Goal: Information Seeking & Learning: Learn about a topic

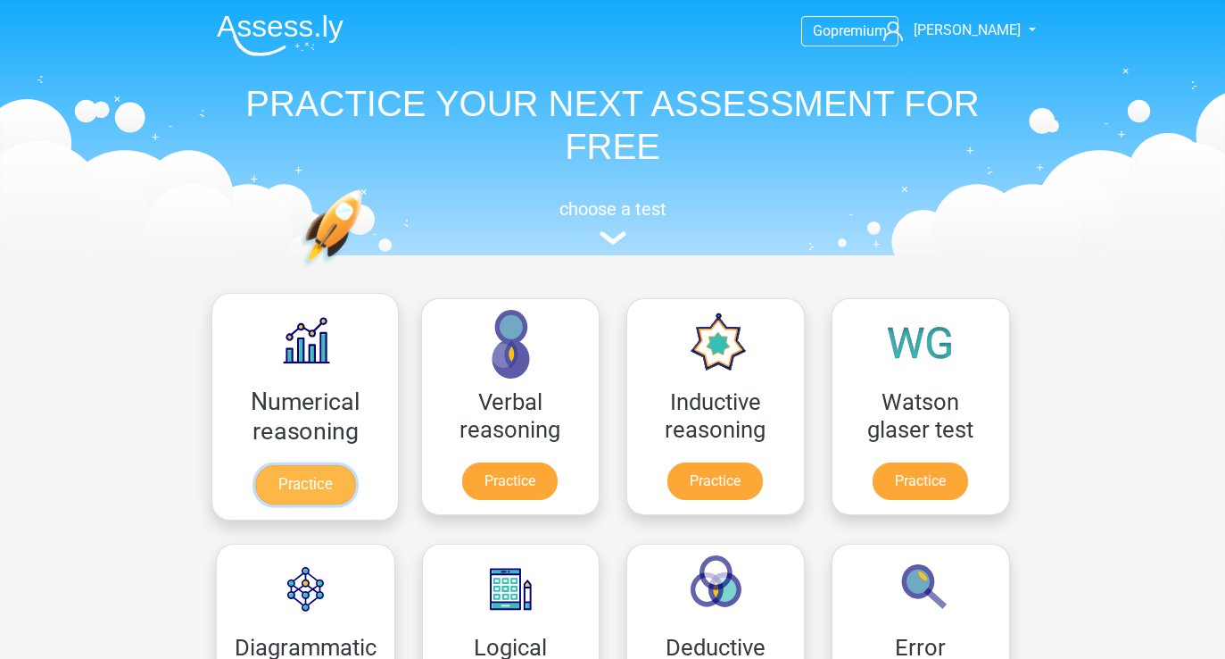
click at [311, 470] on link "Practice" at bounding box center [304, 484] width 100 height 39
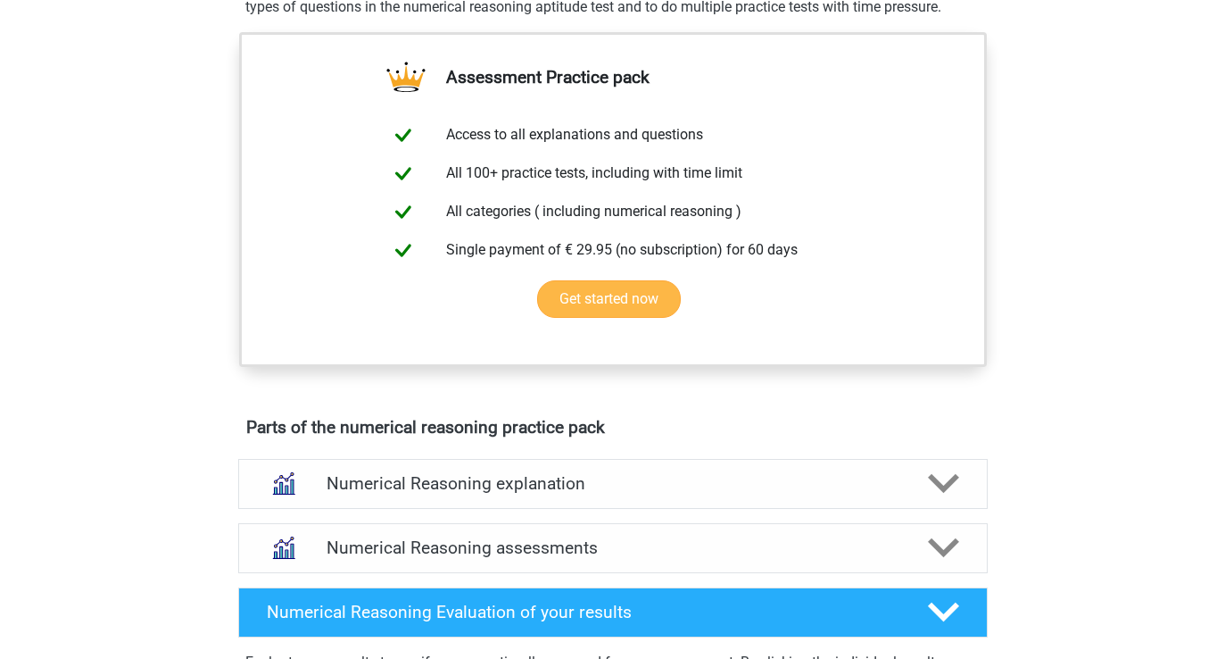
scroll to position [617, 0]
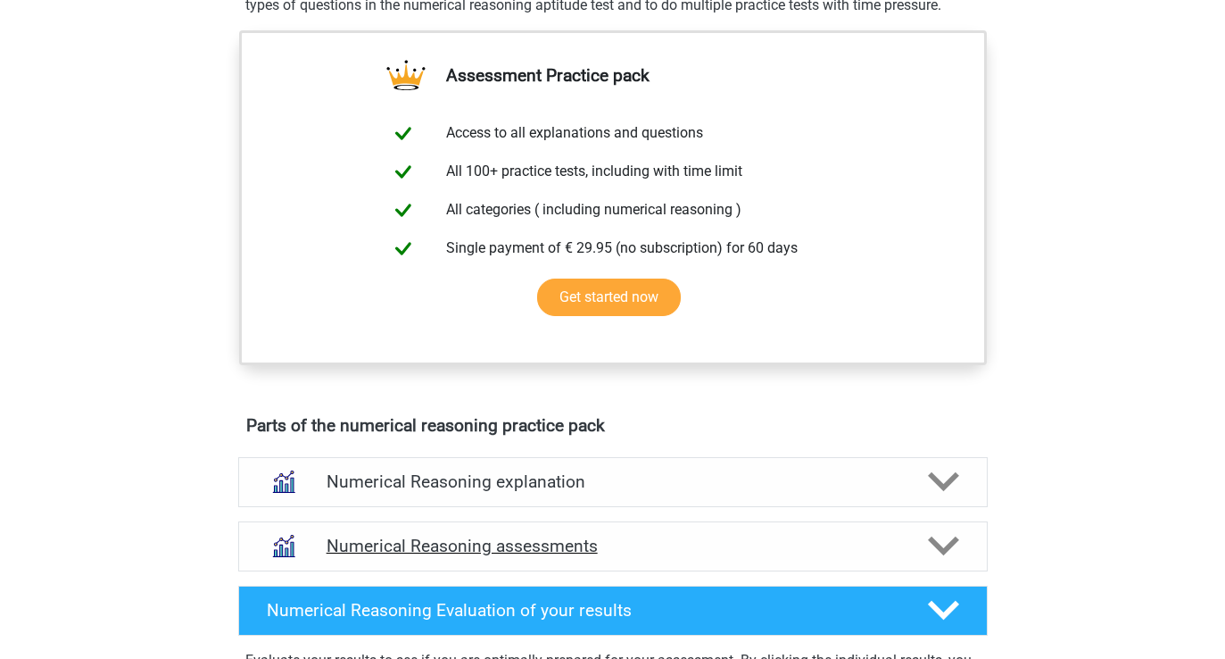
click at [470, 550] on div "Numerical Reasoning assessments" at bounding box center [613, 546] width 750 height 50
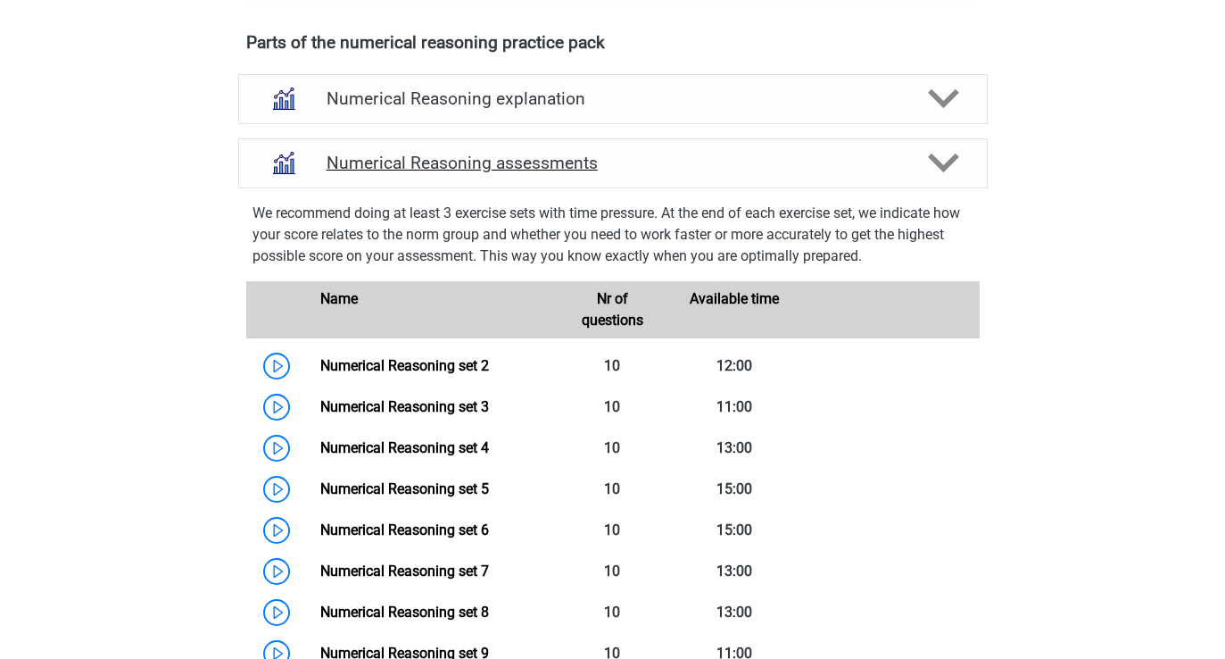
scroll to position [1024, 0]
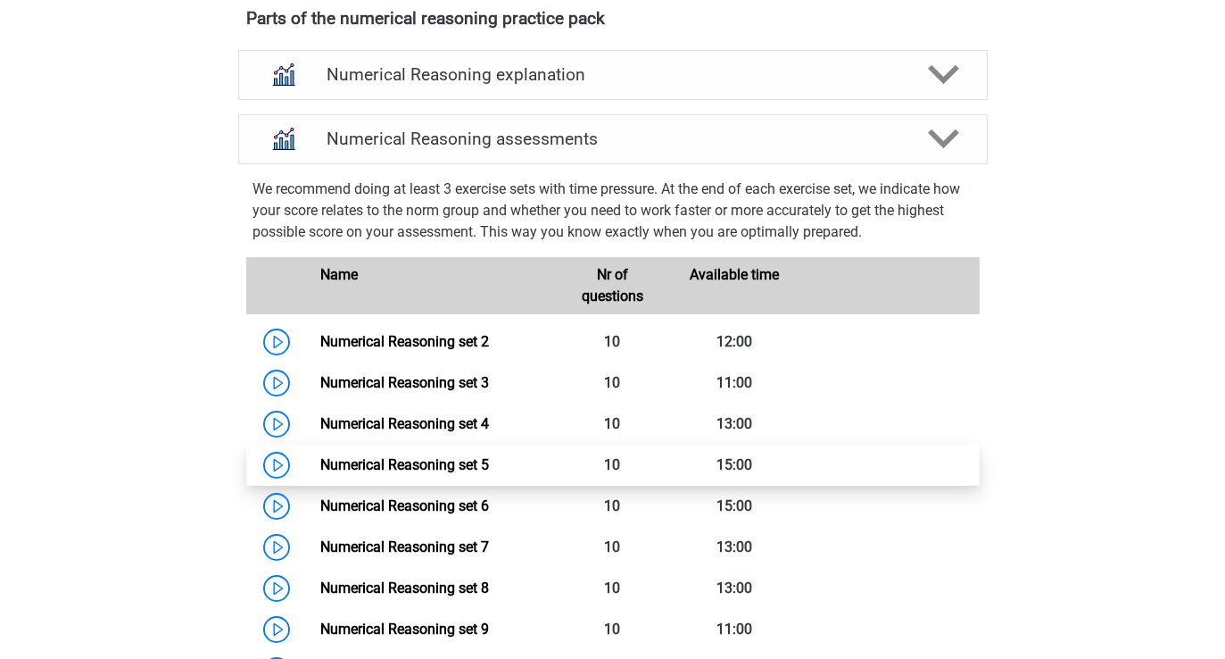
click at [320, 473] on link "Numerical Reasoning set 5" at bounding box center [404, 464] width 169 height 17
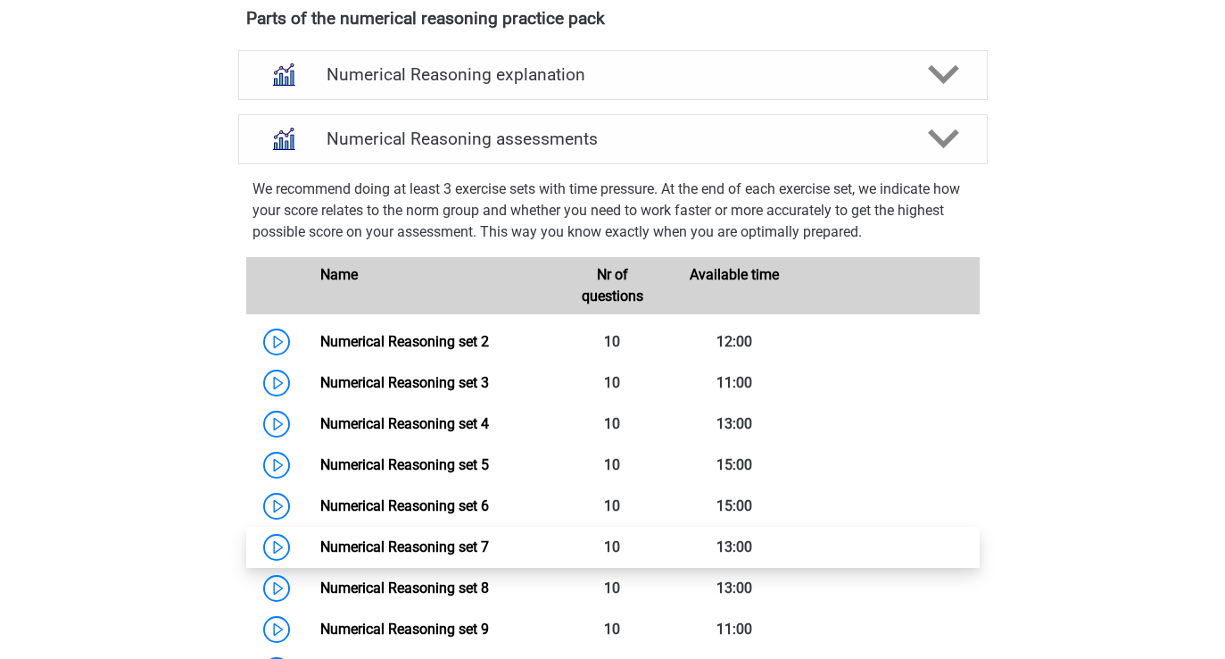
click at [320, 555] on link "Numerical Reasoning set 7" at bounding box center [404, 546] width 169 height 17
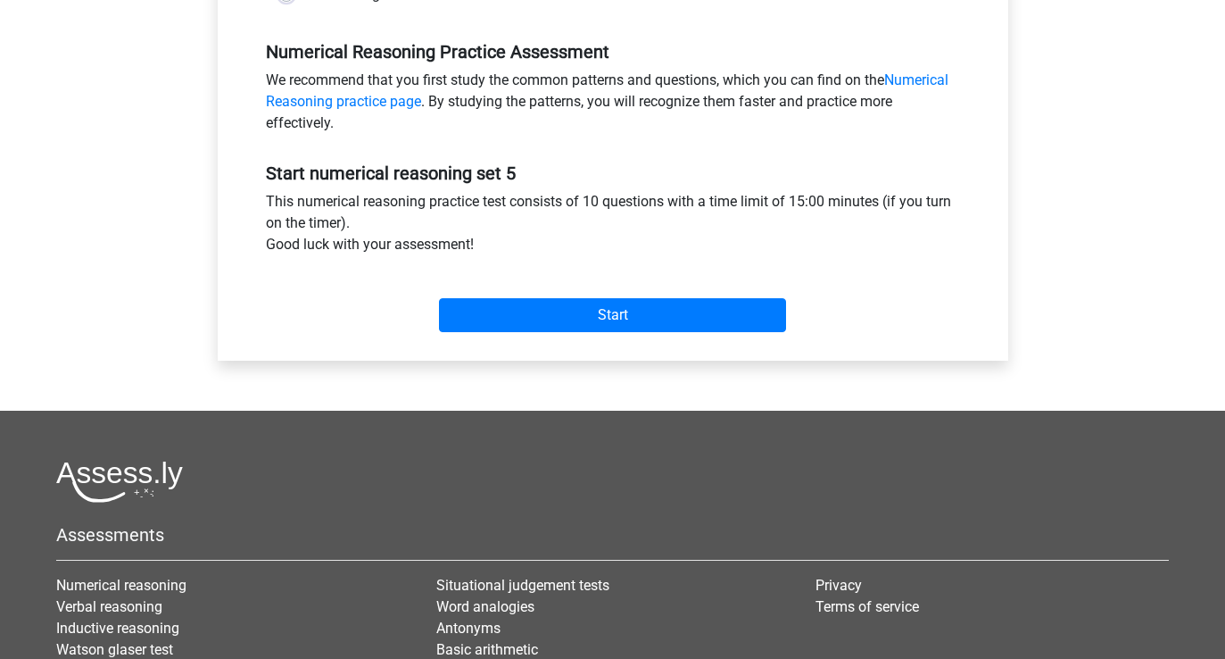
scroll to position [557, 0]
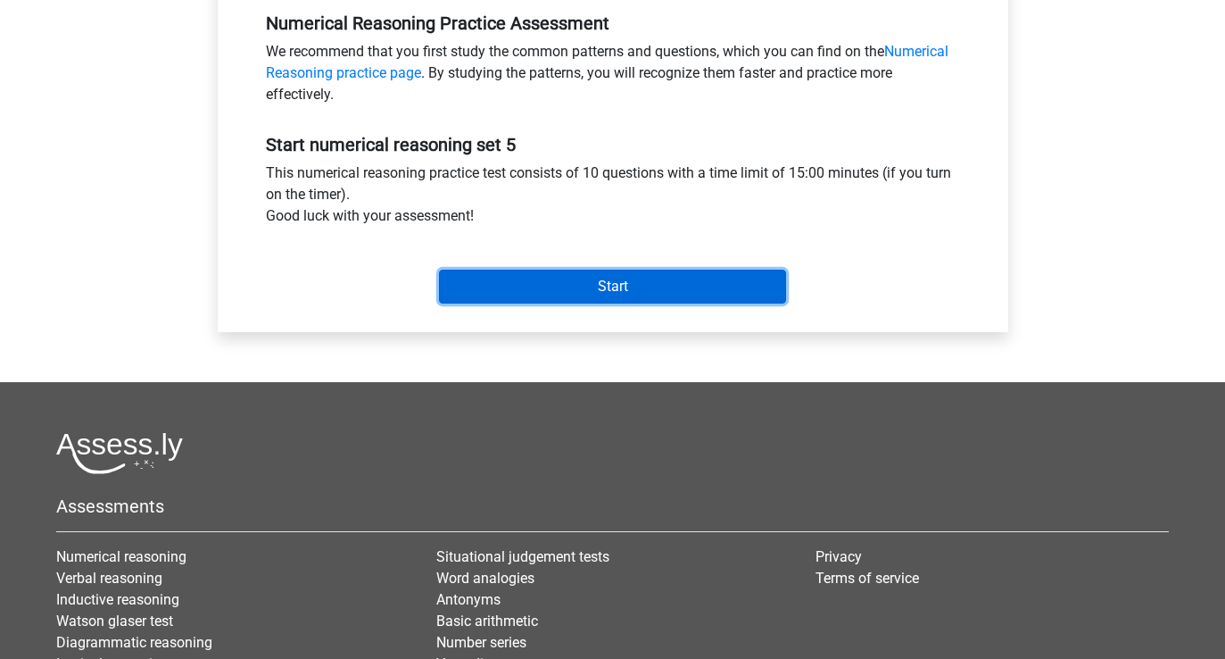
click at [609, 302] on input "Start" at bounding box center [612, 286] width 347 height 34
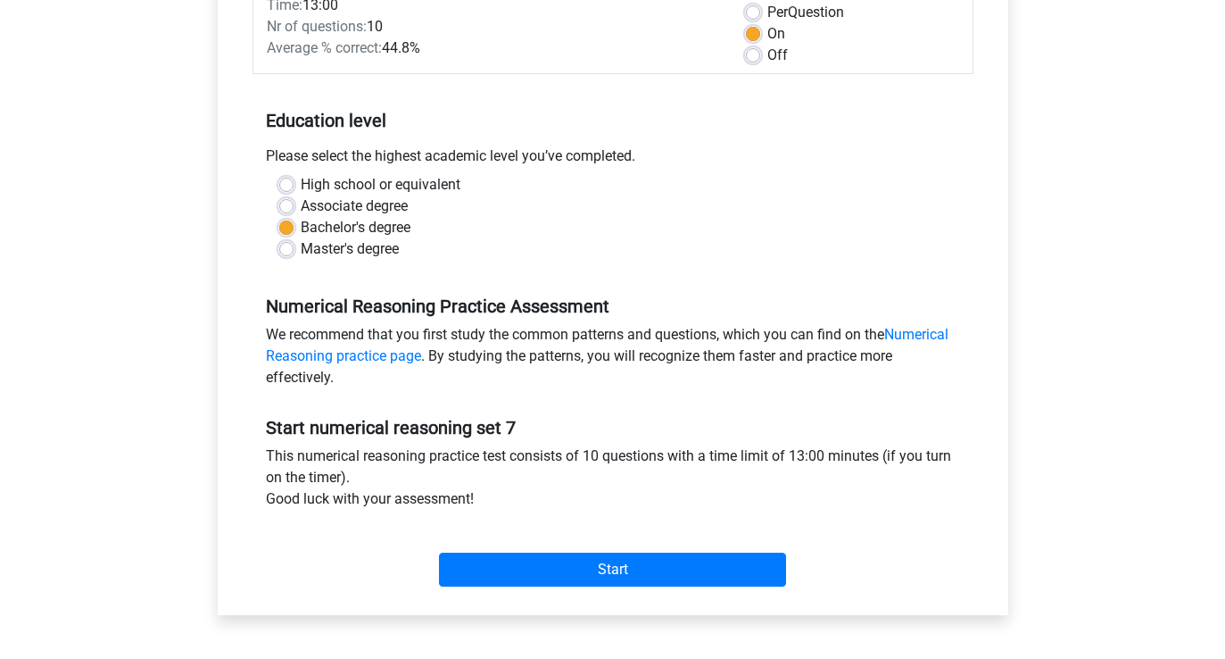
scroll to position [291, 0]
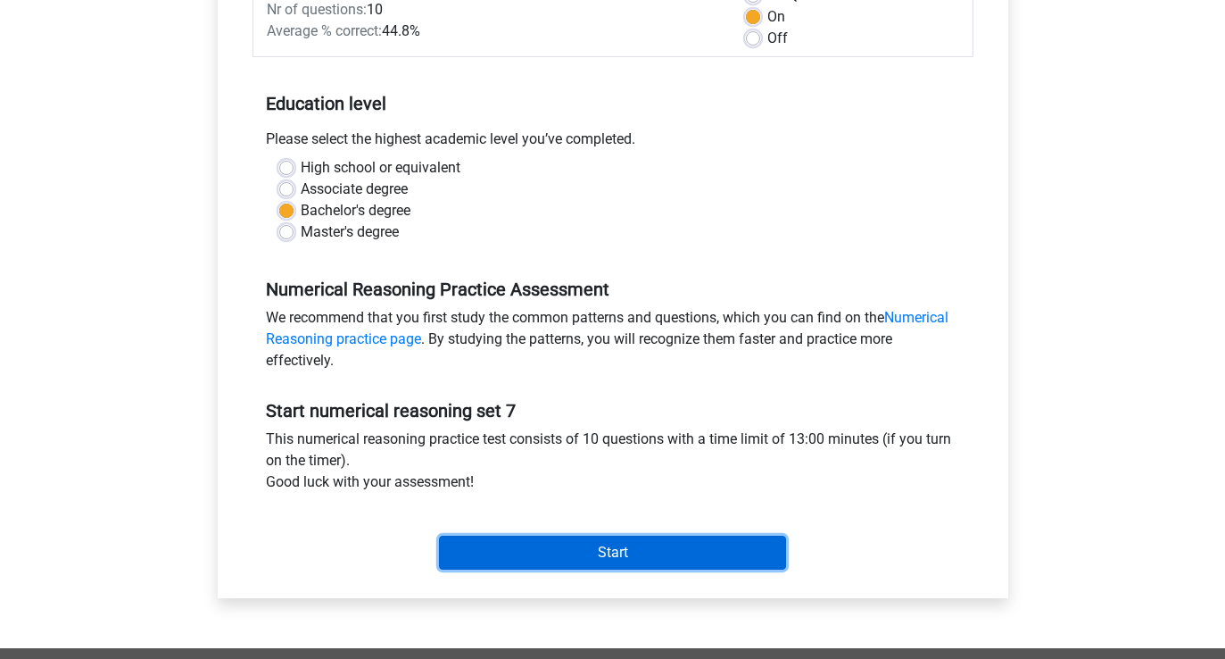
click at [487, 568] on input "Start" at bounding box center [612, 552] width 347 height 34
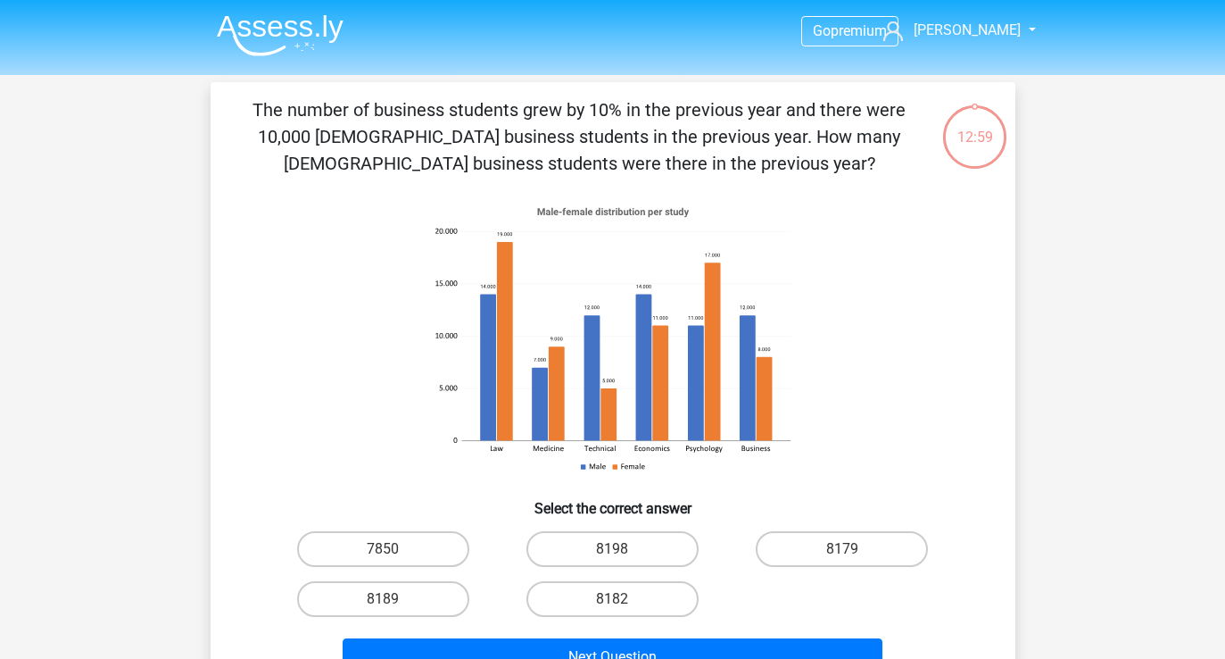
click at [523, 168] on p "The number of business students grew by 10% in the previous year and there were…" at bounding box center [579, 136] width 681 height 80
